Goal: Book appointment/travel/reservation

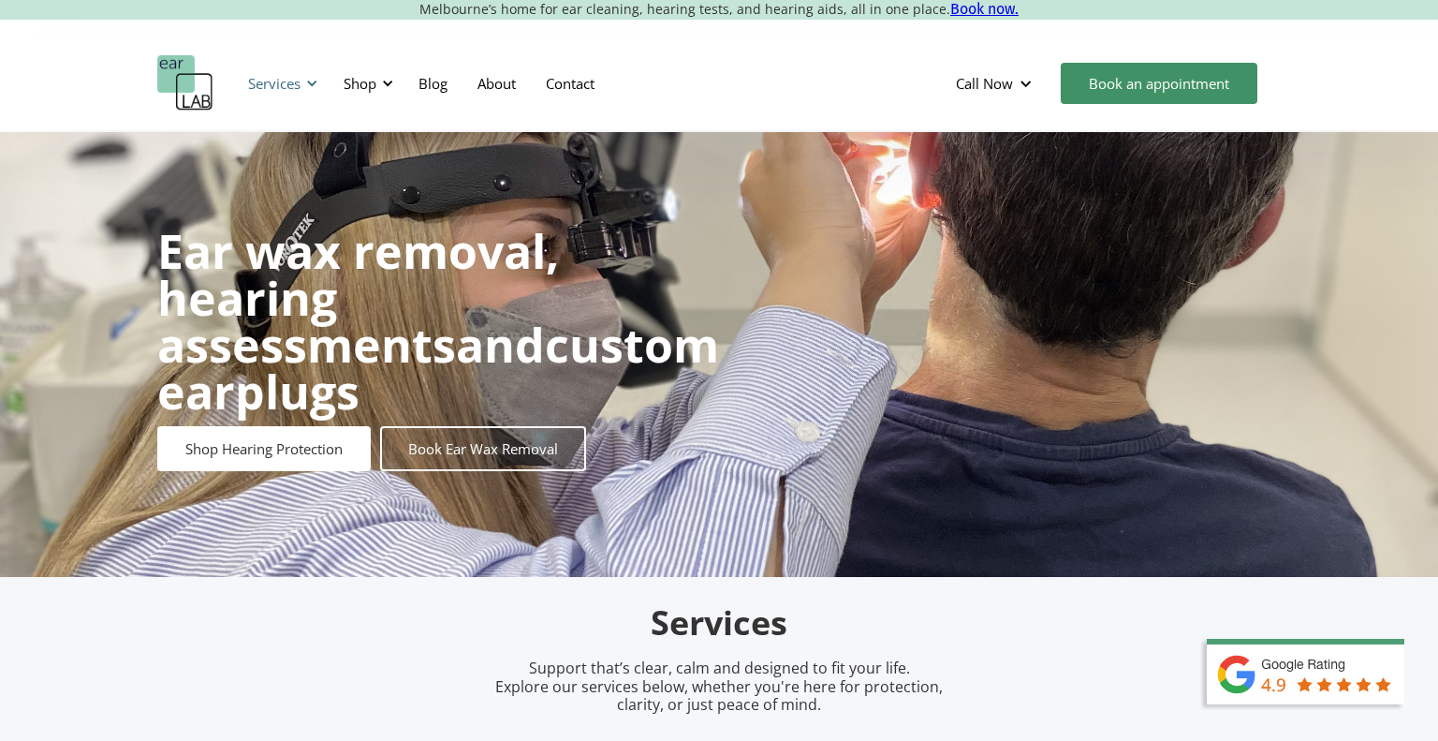
click at [283, 85] on div "Services" at bounding box center [274, 83] width 52 height 19
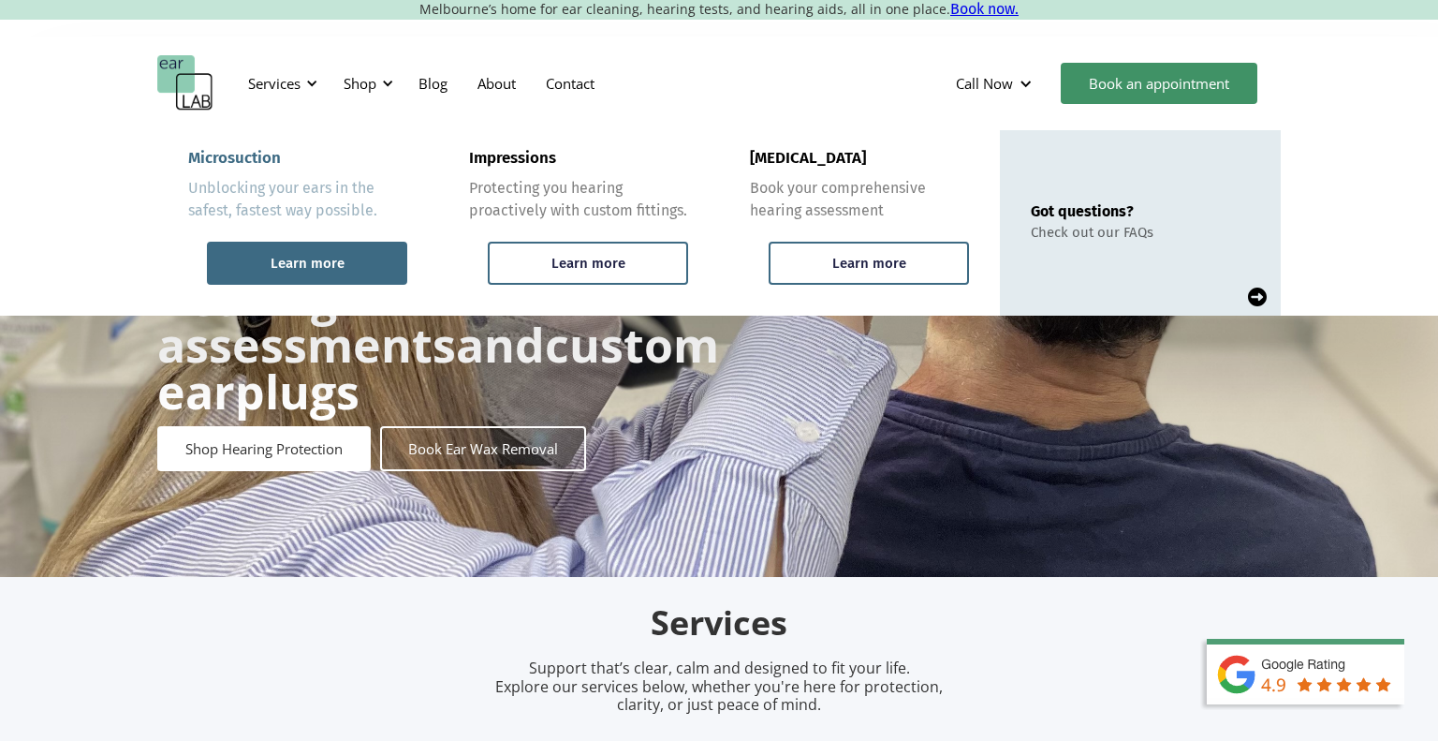
click at [301, 258] on div "Learn more" at bounding box center [308, 263] width 74 height 17
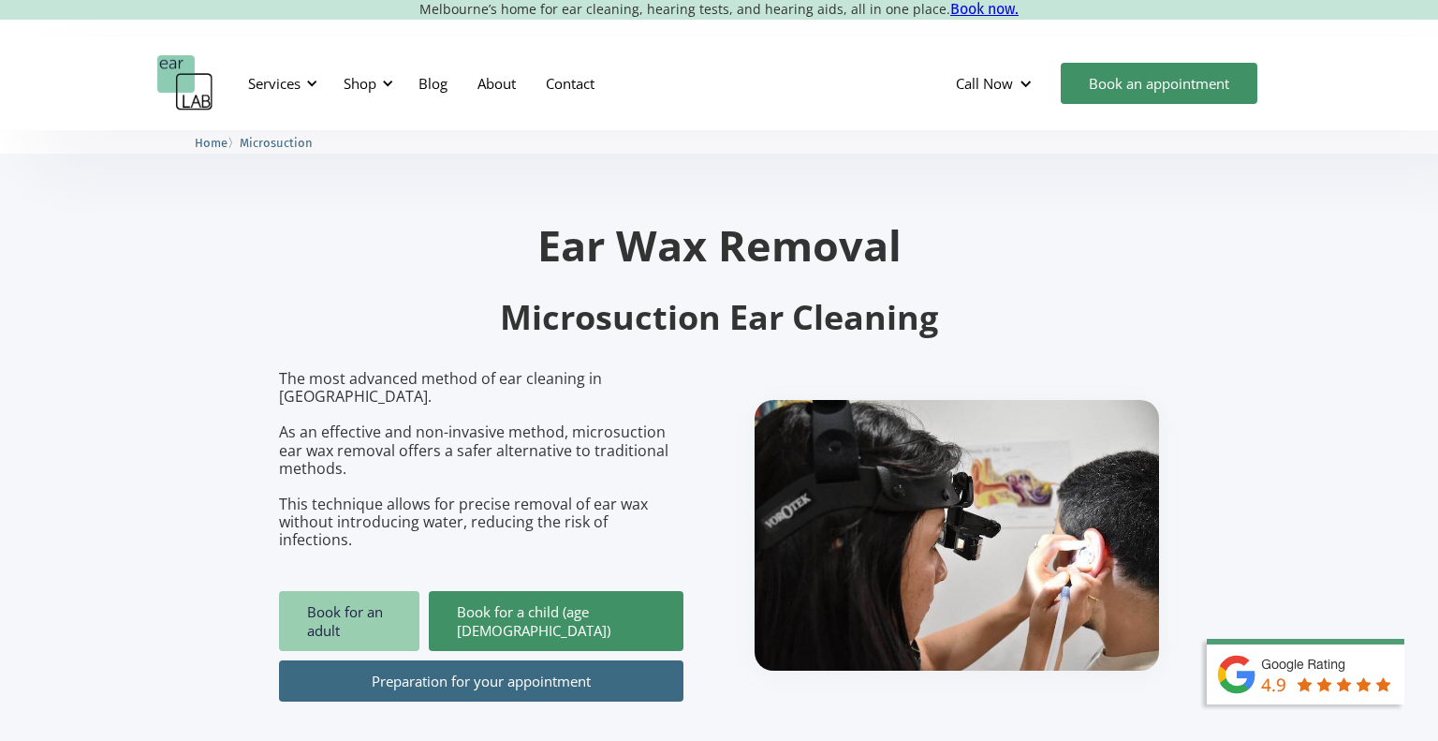
click at [389, 591] on link "Book for an adult" at bounding box center [349, 621] width 140 height 60
